Goal: Information Seeking & Learning: Get advice/opinions

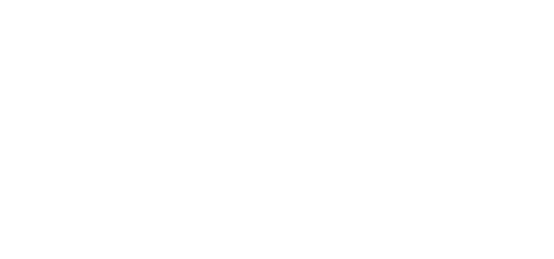
select select "******"
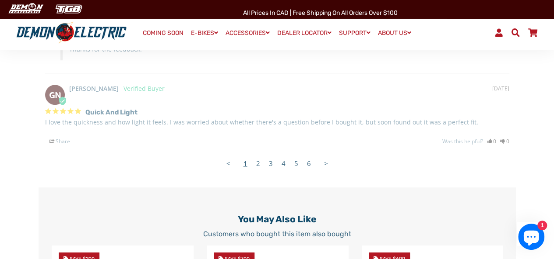
scroll to position [1960, 0]
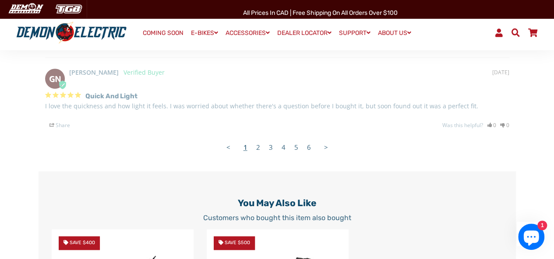
click at [307, 152] on link "6" at bounding box center [308, 148] width 13 height 18
click at [296, 153] on link "5" at bounding box center [296, 148] width 13 height 18
click at [294, 151] on link "5" at bounding box center [296, 148] width 13 height 18
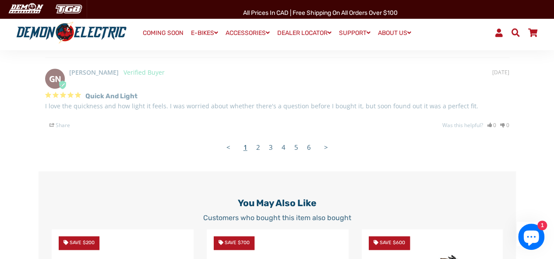
click at [294, 151] on link "5" at bounding box center [296, 148] width 13 height 18
click at [294, 156] on link "5" at bounding box center [296, 148] width 13 height 18
click at [281, 154] on link "4" at bounding box center [283, 148] width 13 height 18
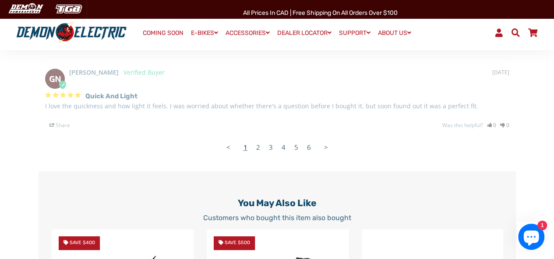
click at [271, 153] on link "3" at bounding box center [270, 148] width 13 height 18
click at [257, 154] on link "2" at bounding box center [258, 148] width 13 height 18
click at [323, 153] on link ">" at bounding box center [325, 148] width 13 height 18
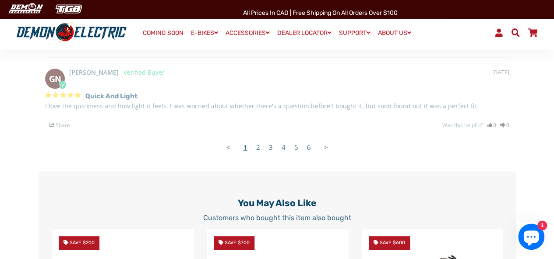
click at [323, 153] on link ">" at bounding box center [325, 148] width 13 height 18
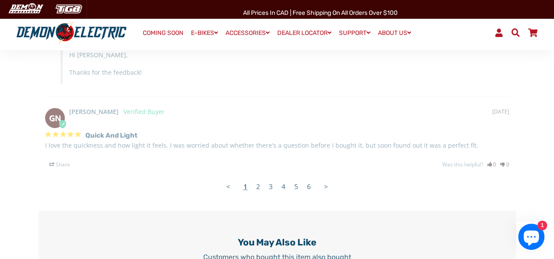
scroll to position [1908, 0]
